Goal: Ask a question: Seek information or help from site administrators or community

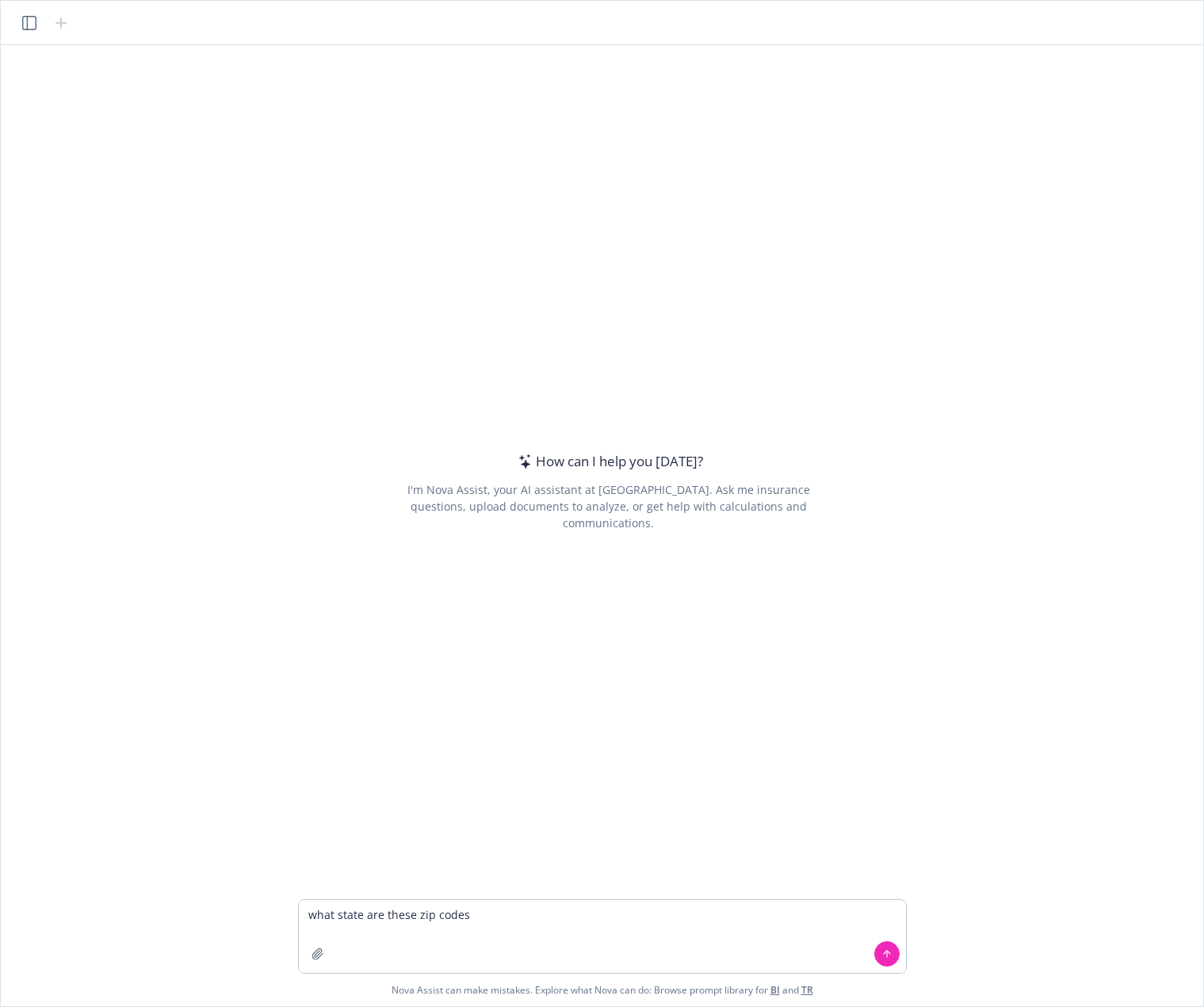
type textarea "what state are these zip codes 28465 22311 32963 37772"
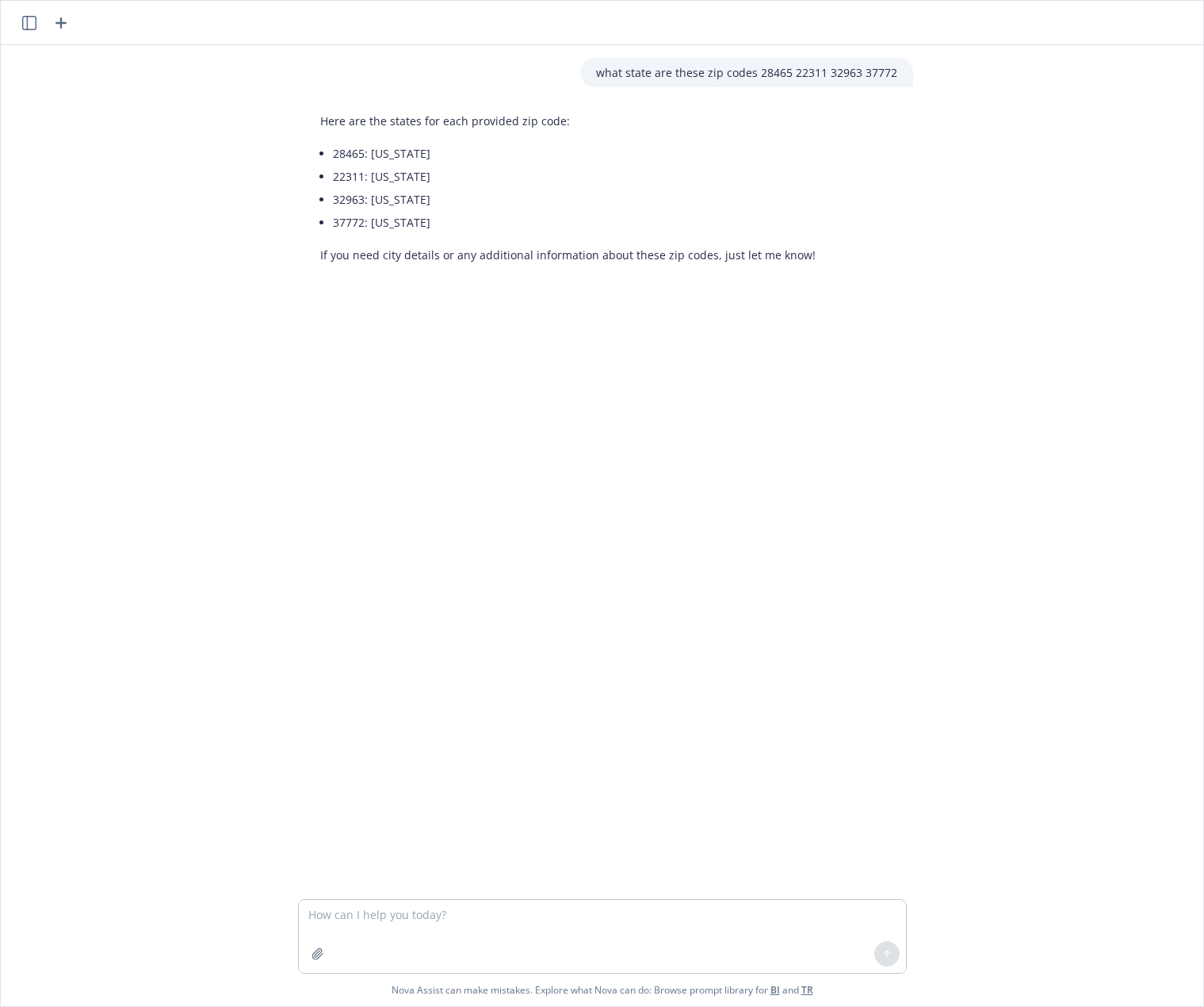
click at [527, 50] on div "what state are these zip codes 28465 22311 32963 37772 Here are the states for …" at bounding box center [602, 472] width 1190 height 854
